Goal: Task Accomplishment & Management: Complete application form

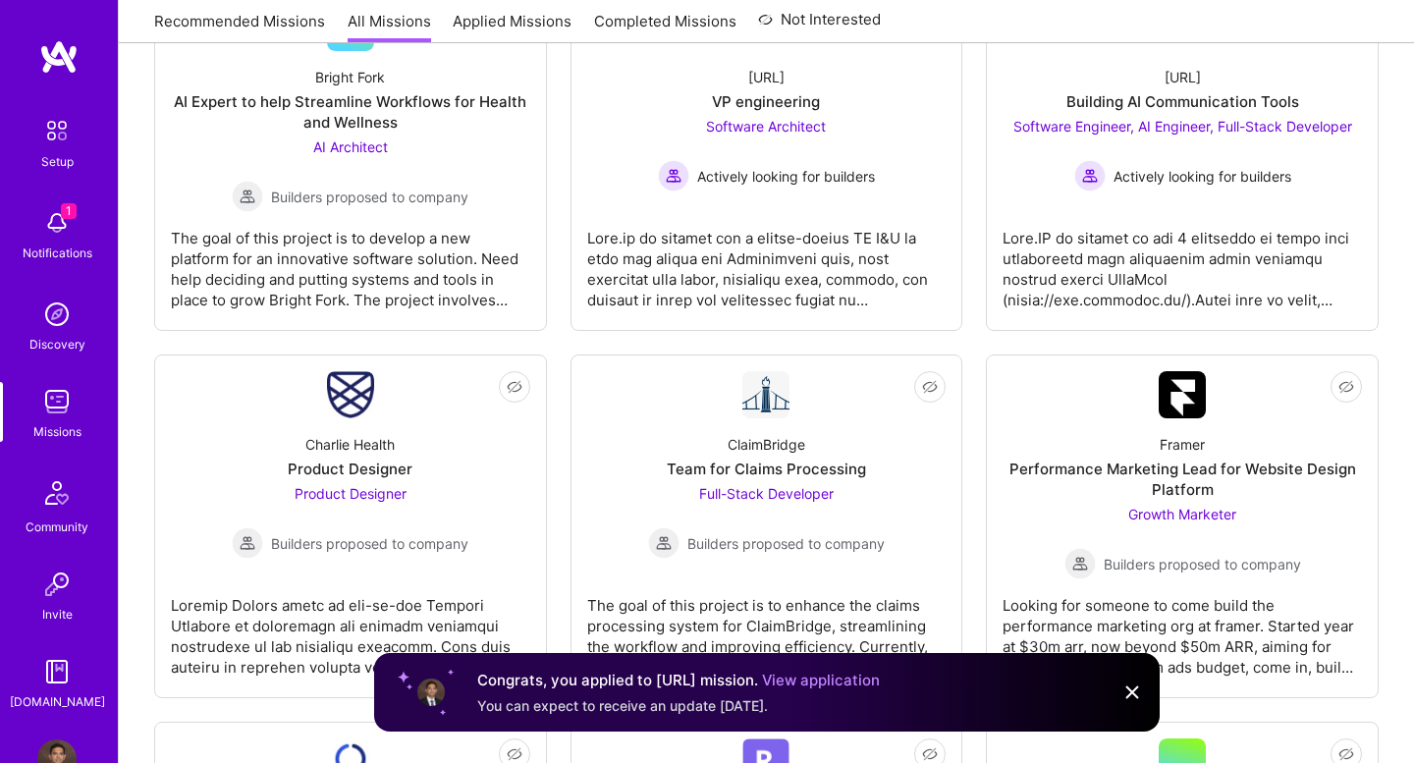
scroll to position [2565, 0]
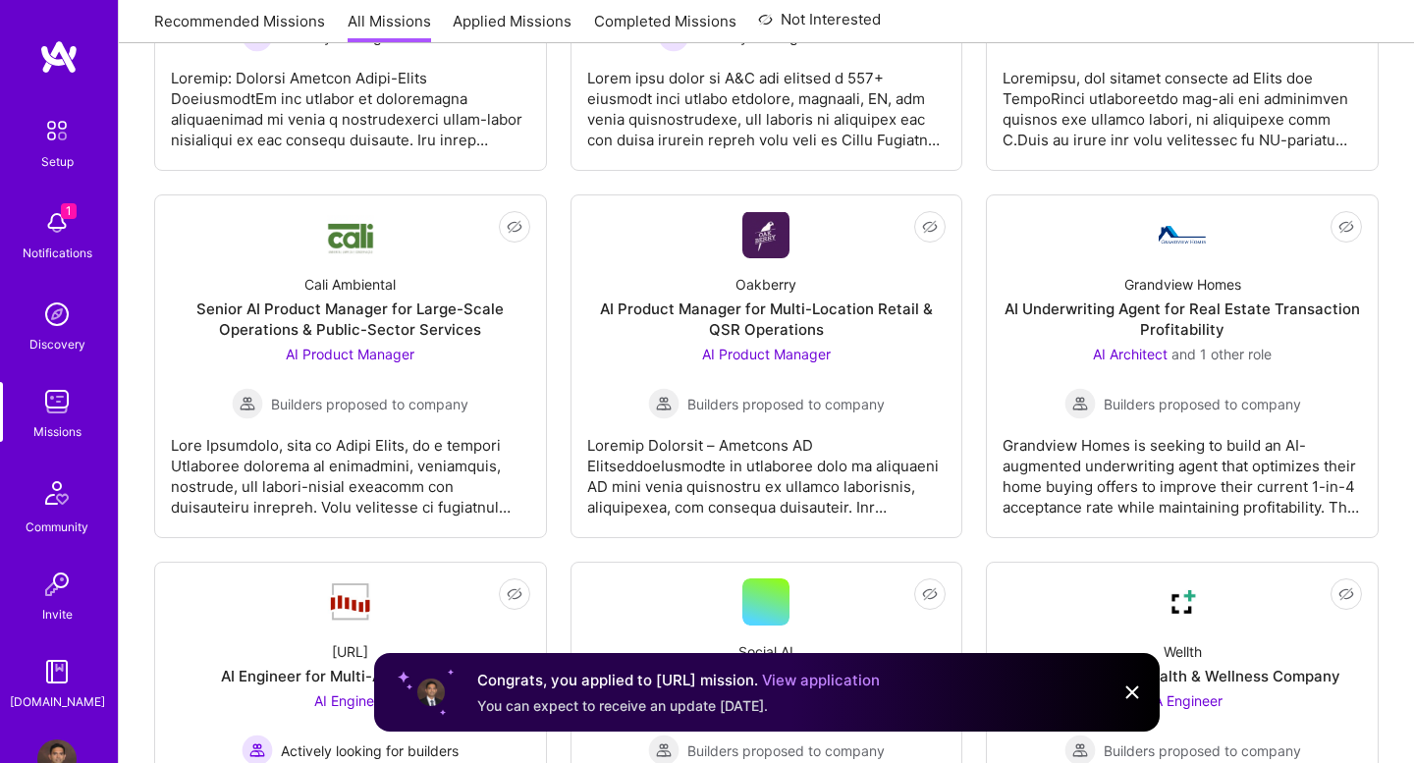
scroll to position [1129, 0]
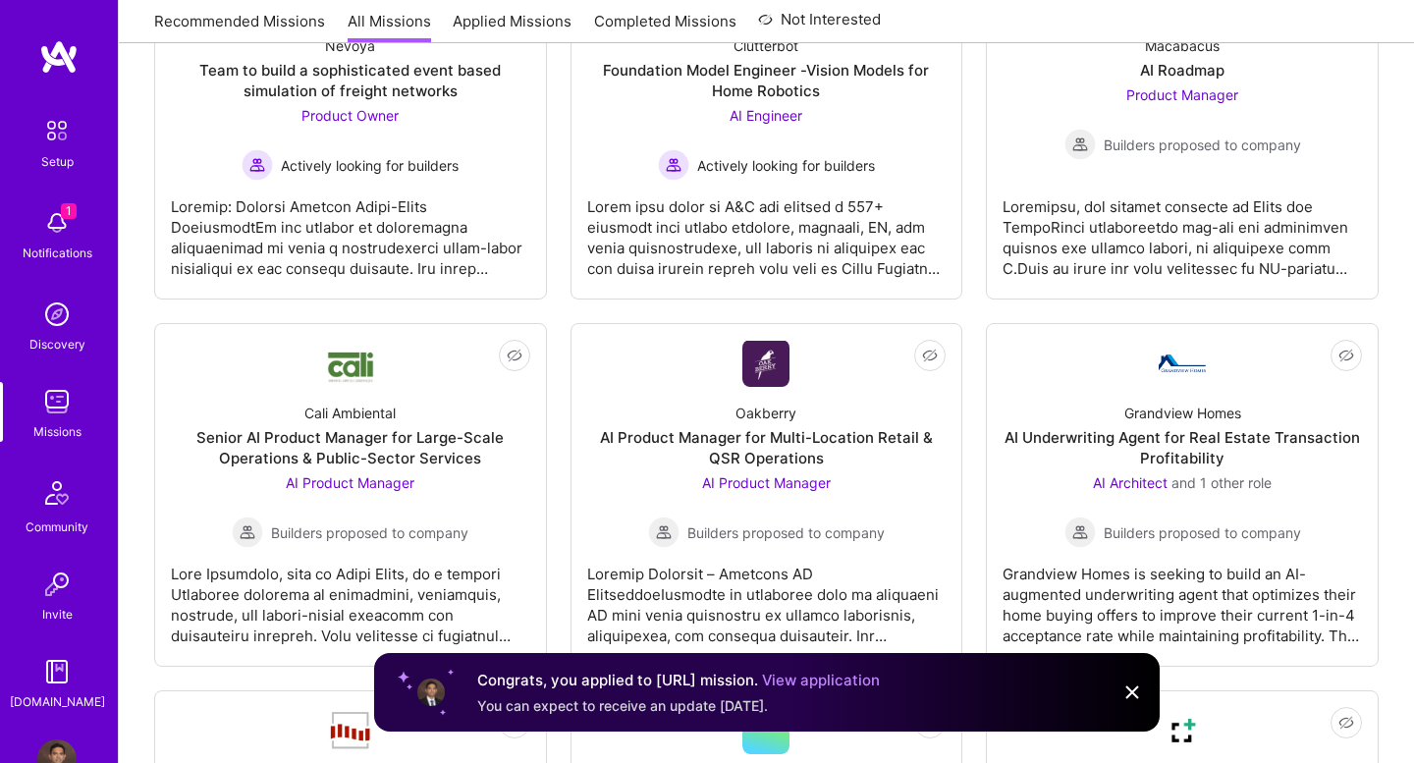
click at [1129, 691] on img at bounding box center [1132, 693] width 24 height 24
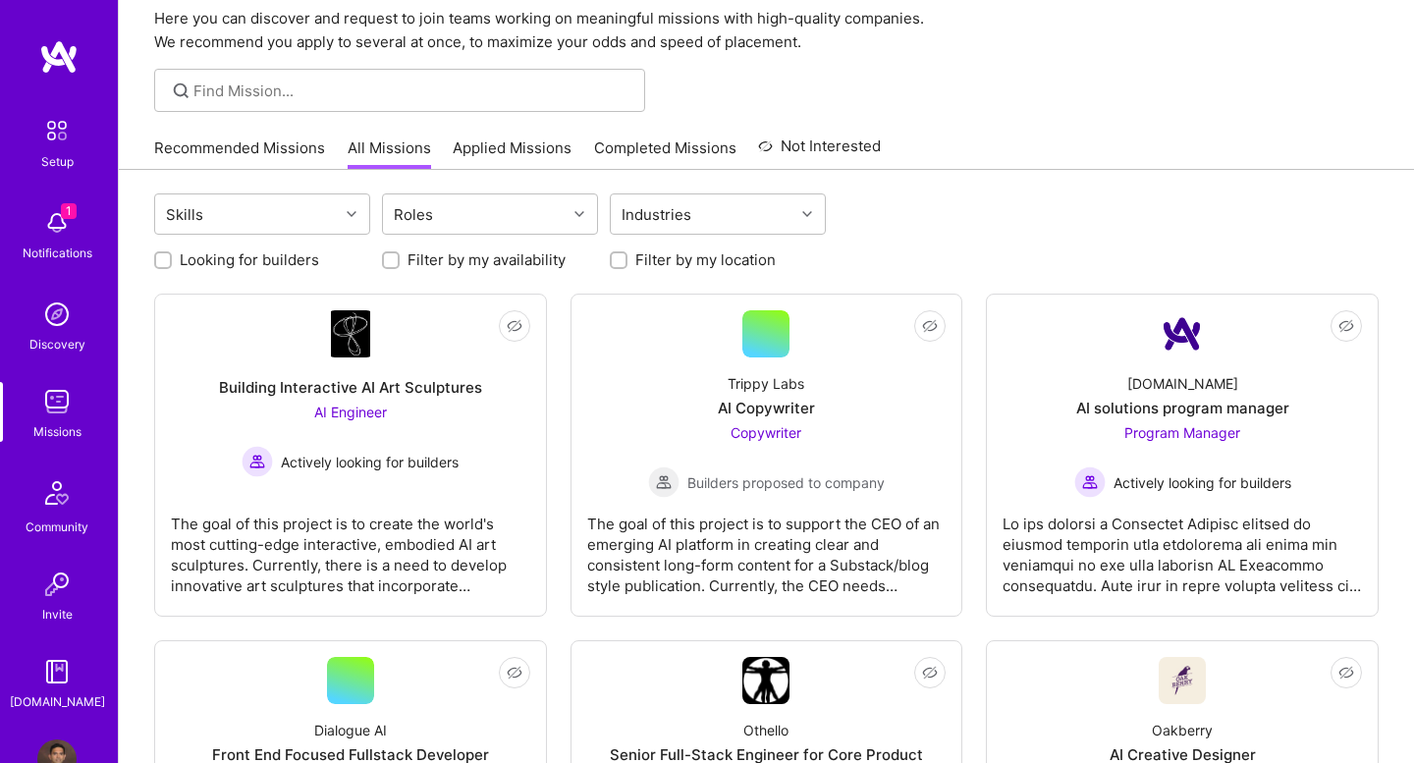
scroll to position [0, 0]
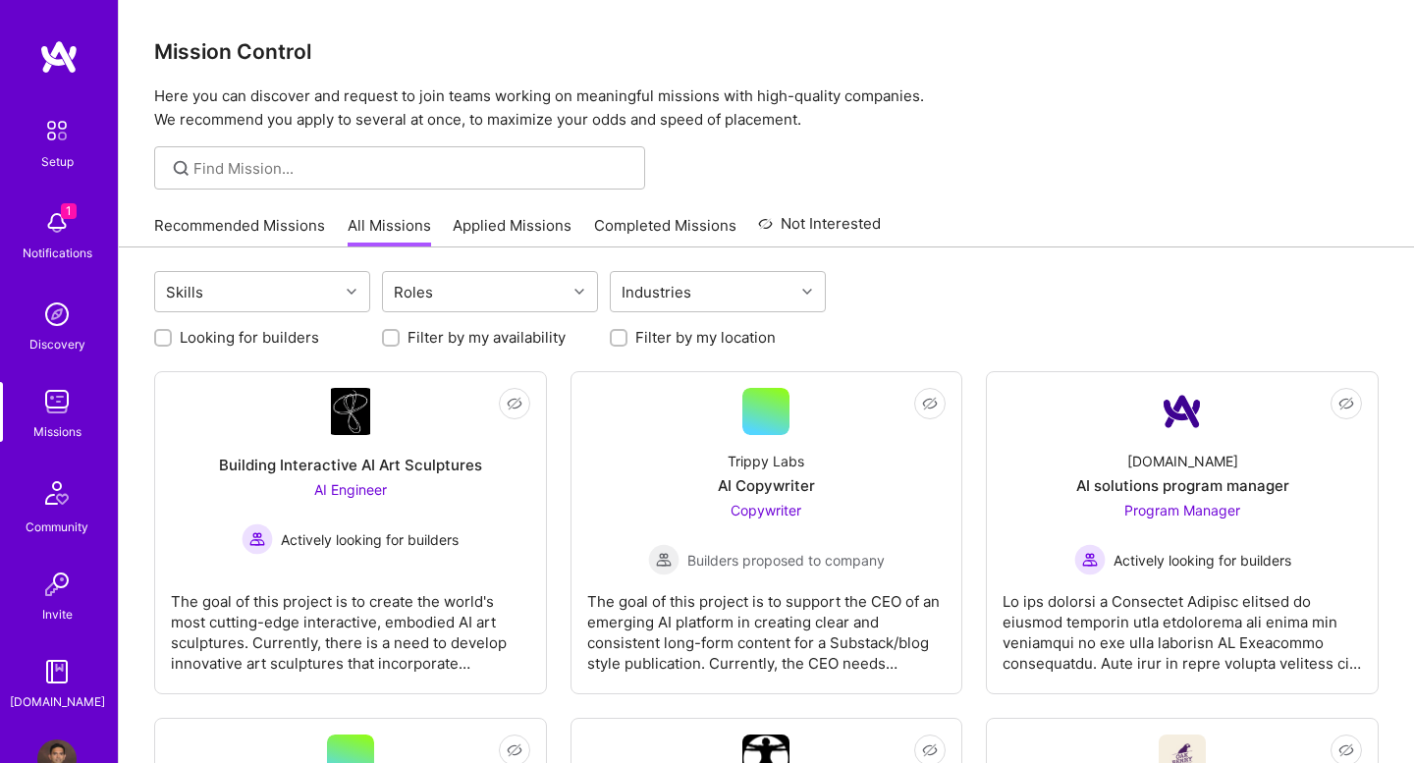
click at [44, 242] on img at bounding box center [56, 222] width 39 height 39
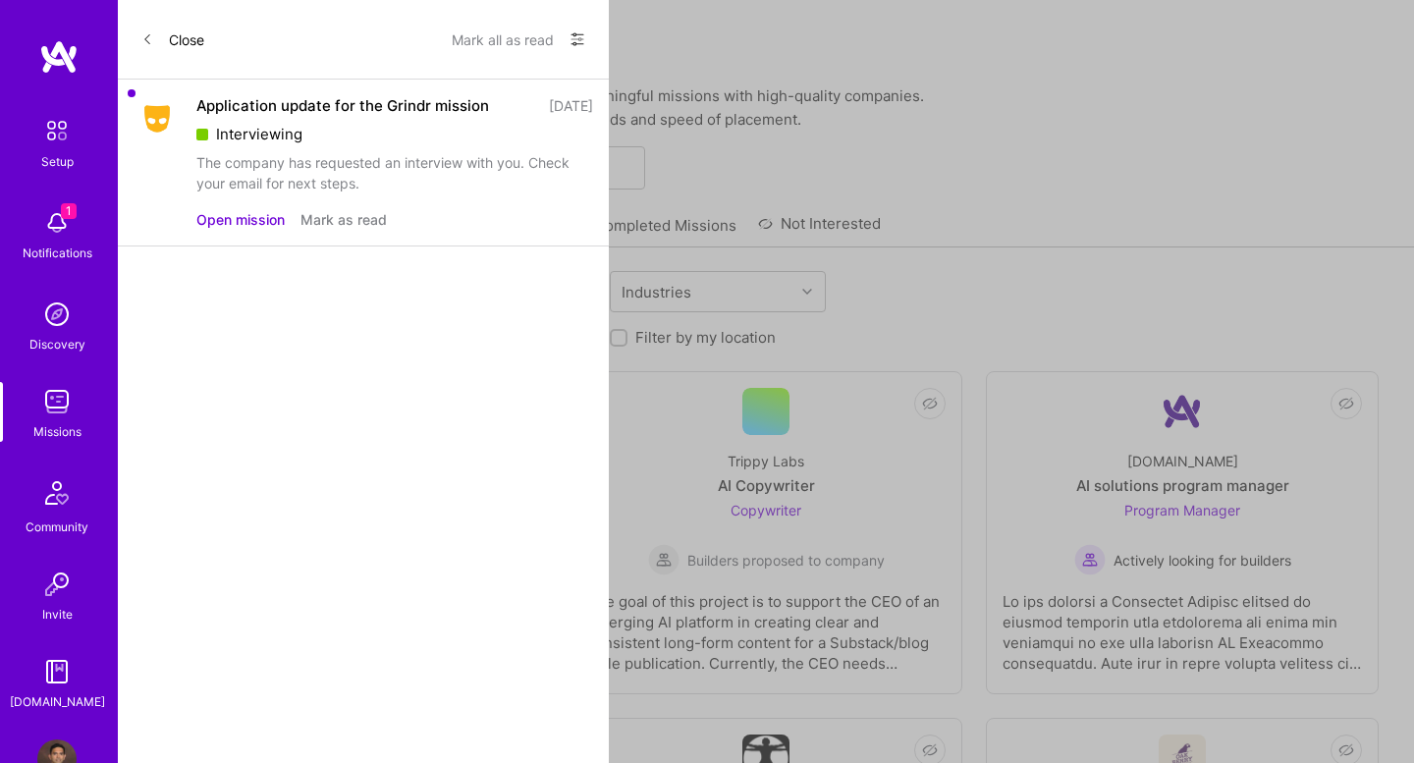
click at [246, 215] on button "Open mission" at bounding box center [240, 219] width 88 height 21
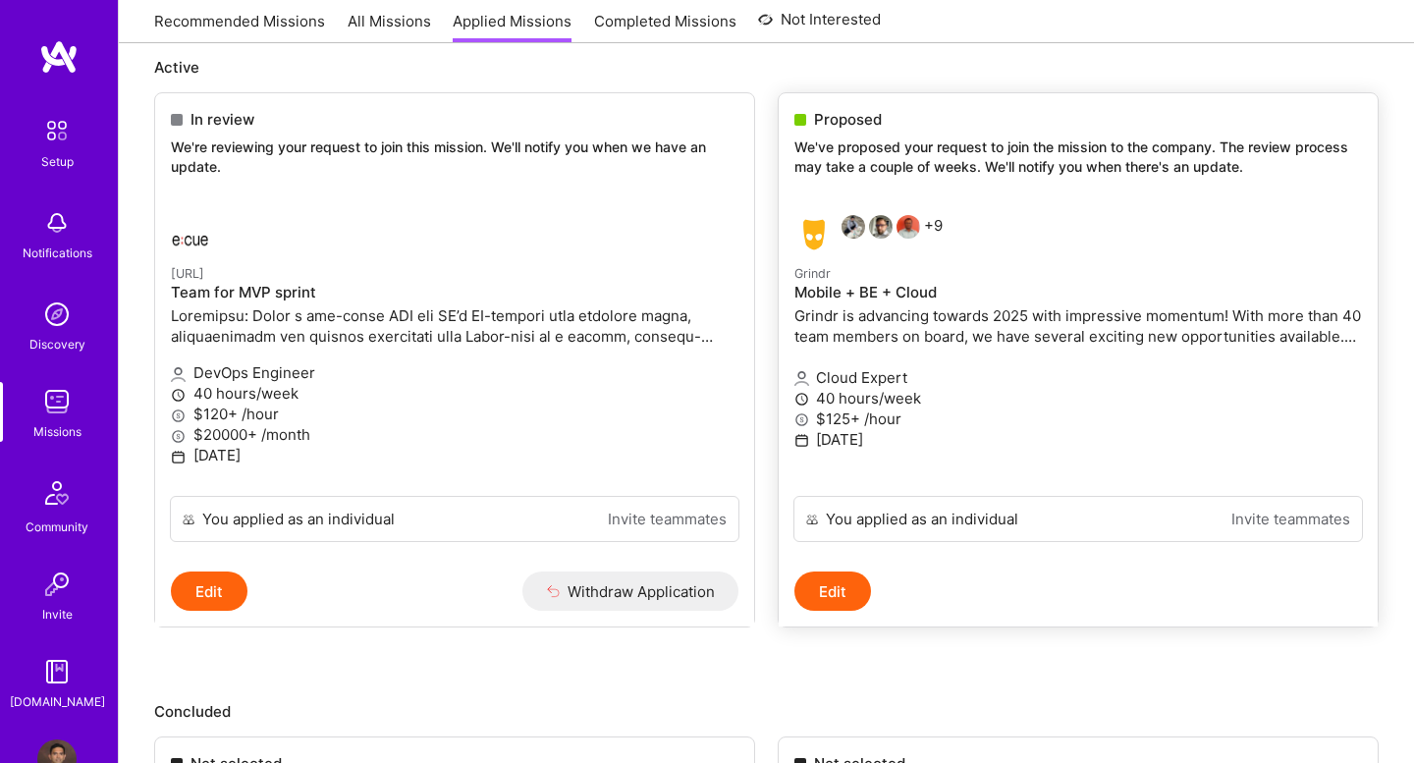
scroll to position [234, 0]
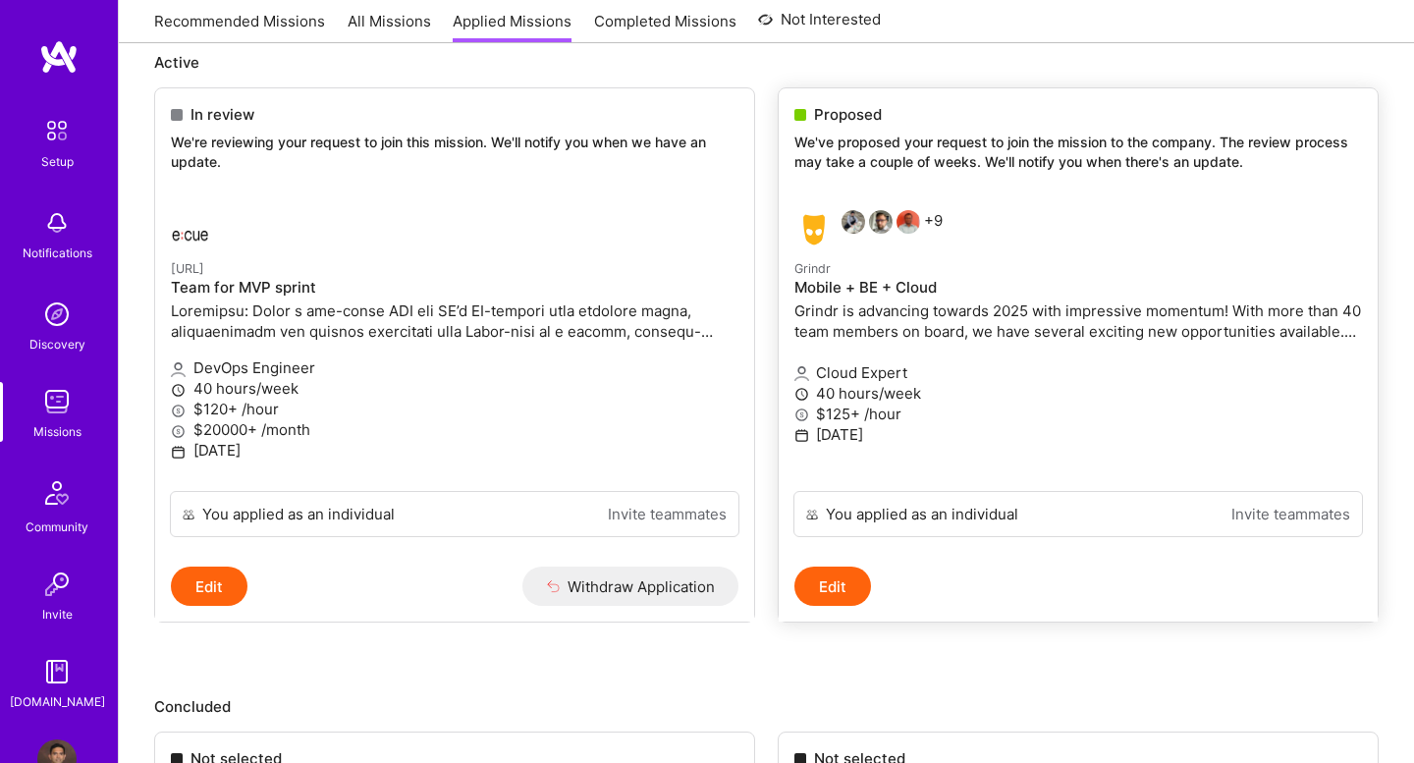
click at [1321, 331] on p "Grindr is advancing towards 2025 with impressive momentum! With more than 40 te…" at bounding box center [1078, 320] width 568 height 41
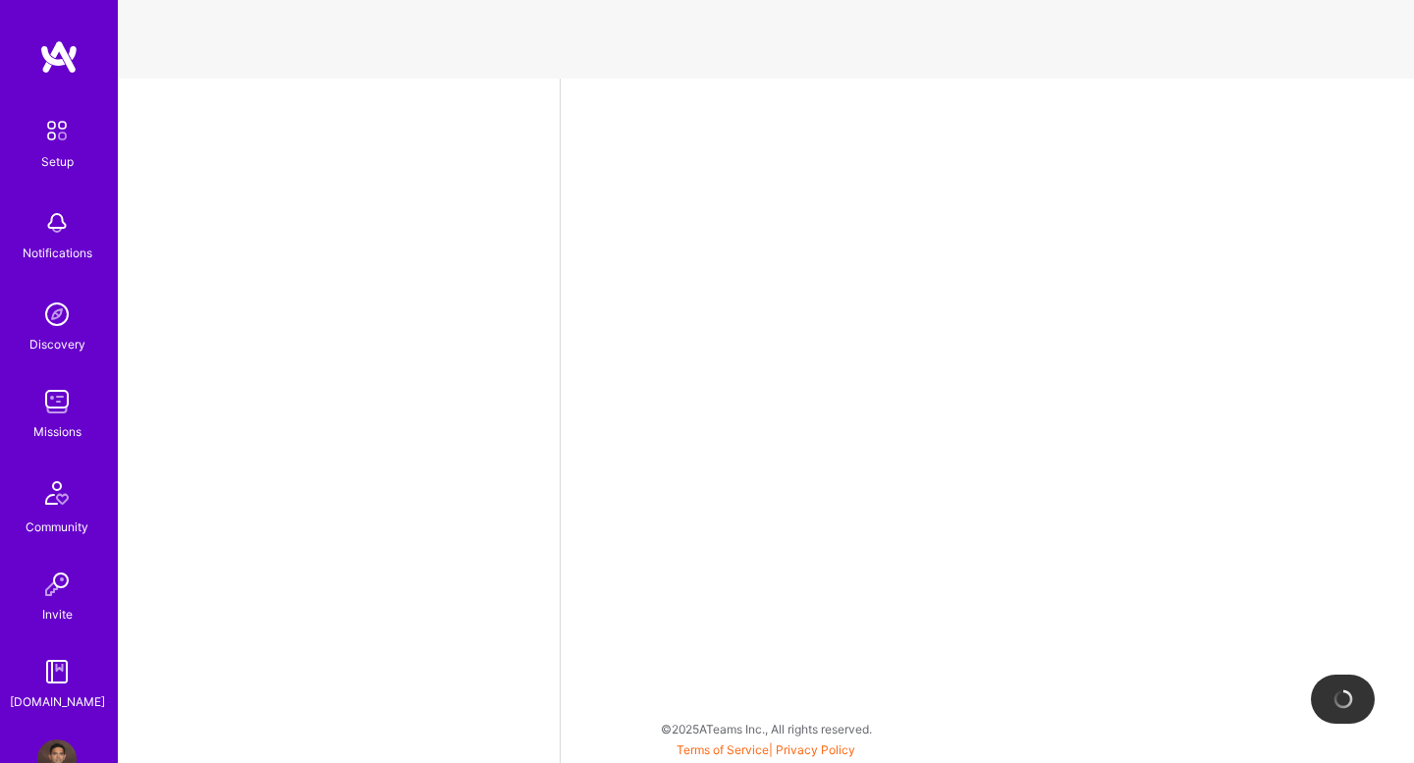
select select "US"
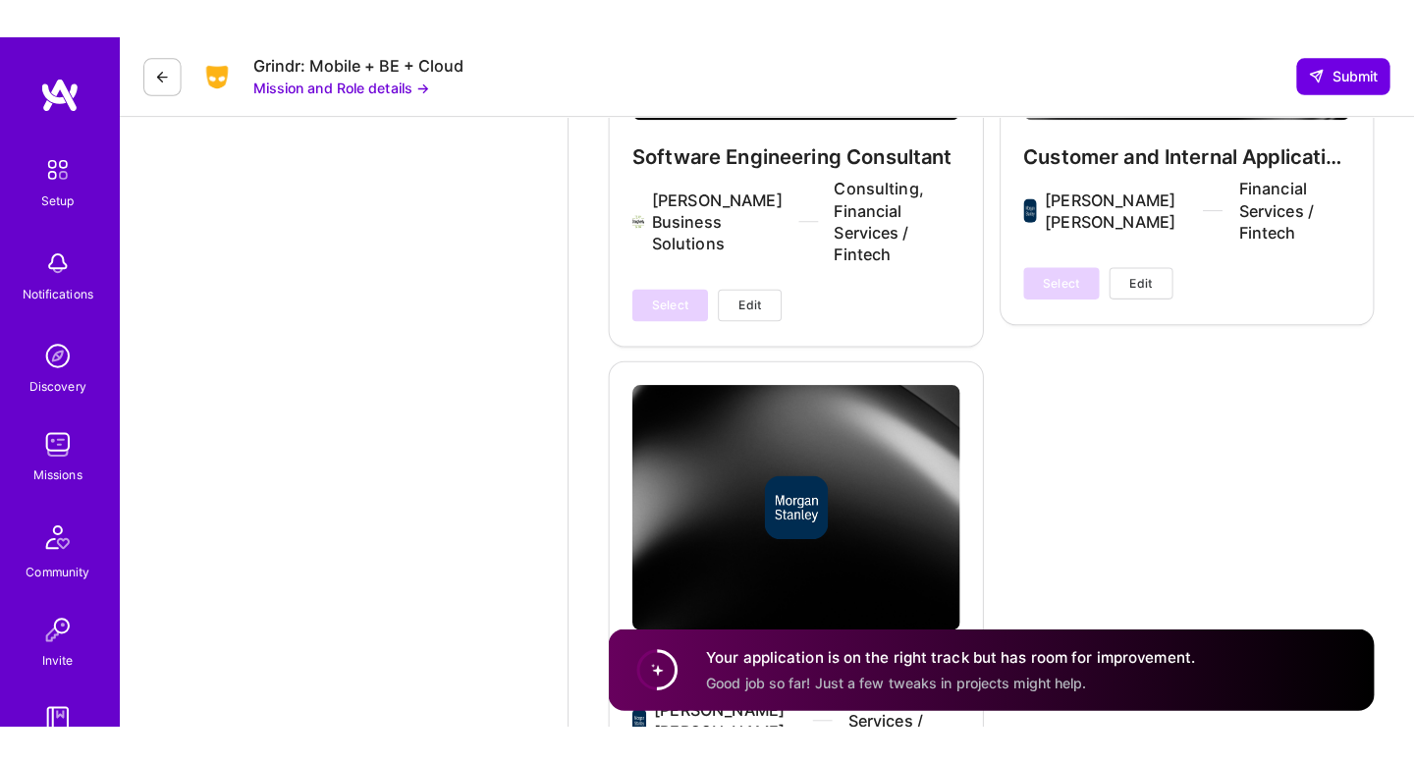
scroll to position [6692, 0]
